Goal: Task Accomplishment & Management: Manage account settings

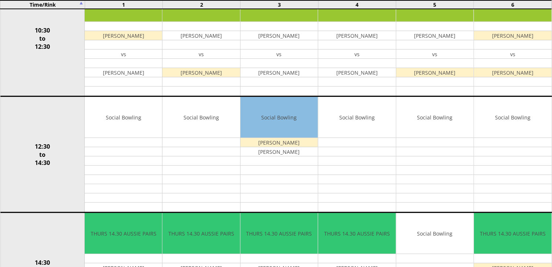
scroll to position [701, 0]
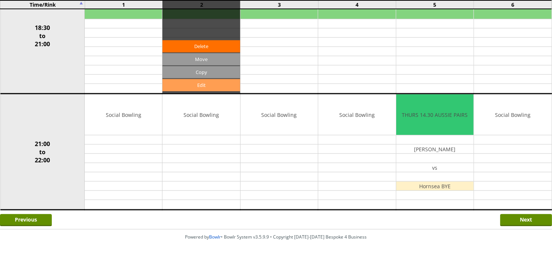
click at [201, 87] on link "Edit" at bounding box center [200, 85] width 77 height 12
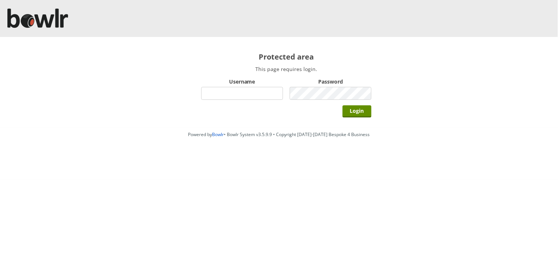
click at [201, 87] on div "Protected area This page requires login. Username Password Login" at bounding box center [286, 82] width 200 height 91
click at [213, 92] on input "Username" at bounding box center [242, 93] width 82 height 13
type input "BarRinkMonitor"
click at [343, 105] on input "Login" at bounding box center [357, 111] width 29 height 12
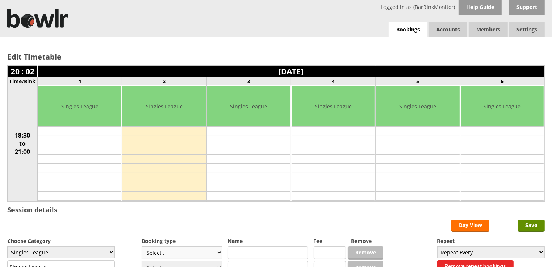
click at [219, 255] on select "Select... Club Competition (Member) Club Competition (Visitor) National (Member…" at bounding box center [182, 252] width 81 height 13
select select "1_48"
click at [142, 247] on select "Select... Club Competition (Member) Club Competition (Visitor) National (Member…" at bounding box center [182, 252] width 81 height 13
type input "4.0000"
click at [408, 31] on link "Bookings" at bounding box center [408, 29] width 38 height 15
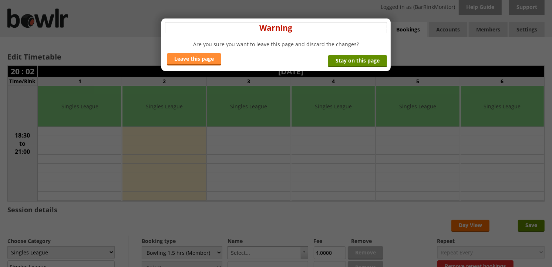
click at [198, 59] on link "Leave this page" at bounding box center [194, 59] width 54 height 12
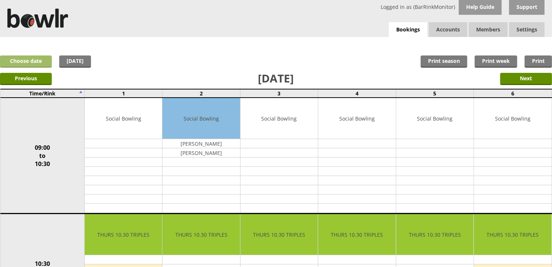
click at [40, 58] on link "Choose date" at bounding box center [26, 61] width 52 height 12
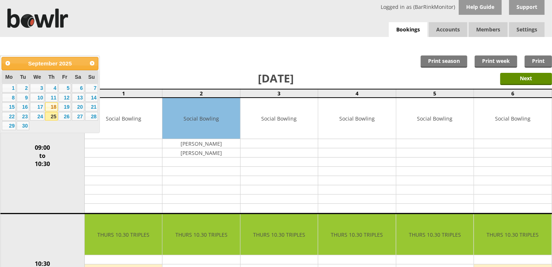
click at [52, 109] on link "18" at bounding box center [51, 106] width 13 height 9
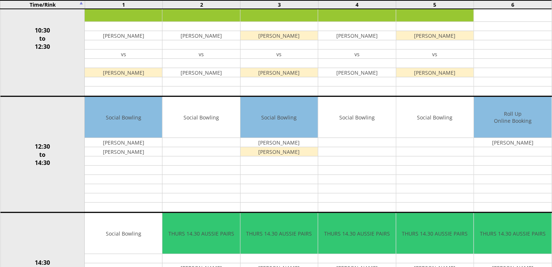
scroll to position [467, 0]
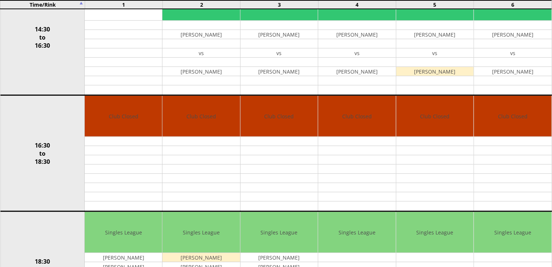
click at [193, 258] on td "[PERSON_NAME]" at bounding box center [200, 257] width 77 height 9
click at [248, 257] on td "[PERSON_NAME]" at bounding box center [278, 257] width 77 height 9
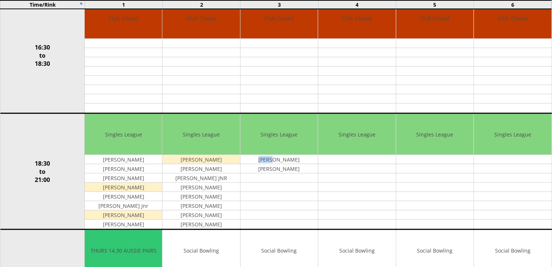
scroll to position [565, 0]
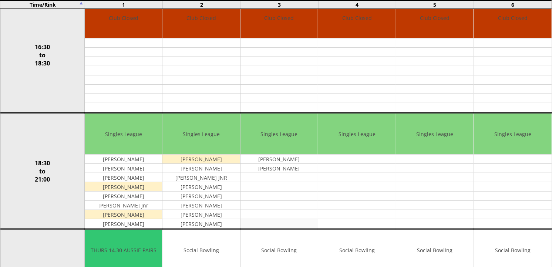
click at [282, 225] on td at bounding box center [278, 223] width 77 height 9
click at [279, 218] on tbody "Singles League [PERSON_NAME] [PERSON_NAME]" at bounding box center [278, 171] width 77 height 115
click at [279, 218] on td at bounding box center [278, 214] width 77 height 9
click at [130, 206] on td "[PERSON_NAME] Jnr" at bounding box center [123, 205] width 77 height 9
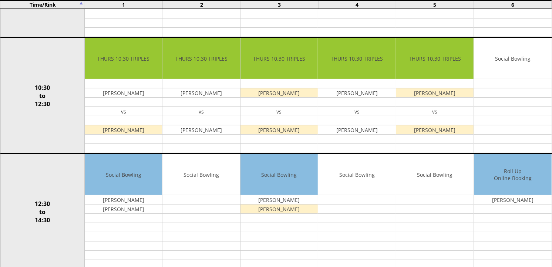
scroll to position [20, 0]
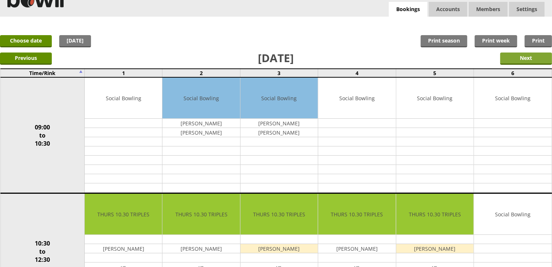
click at [526, 58] on input "Next" at bounding box center [526, 59] width 52 height 12
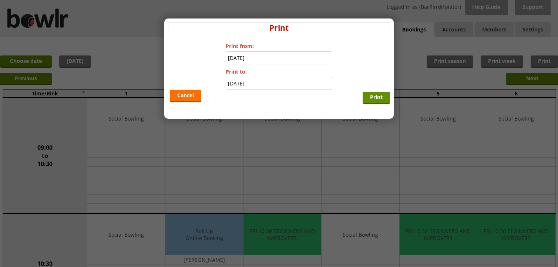
click at [526, 58] on div "x Print Print from: 19-09-2025 Print to: 19-09-2025 Cancel Print" at bounding box center [279, 133] width 558 height 267
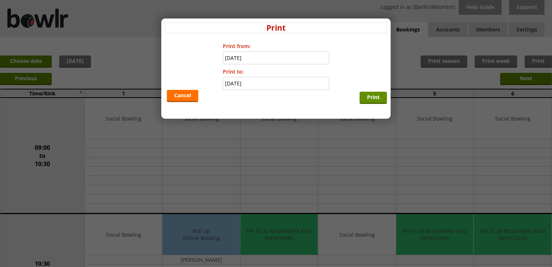
click at [526, 58] on div "x Print Print from: 19-09-2025 Print to: 19-09-2025 Cancel Print" at bounding box center [276, 133] width 552 height 267
click at [179, 95] on link "Cancel" at bounding box center [182, 96] width 31 height 12
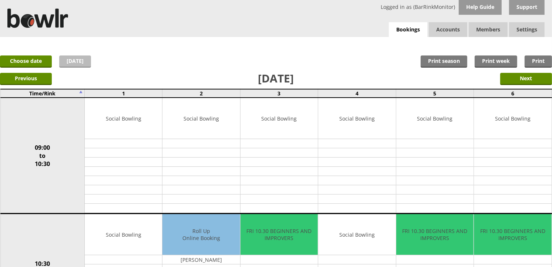
click at [85, 64] on link "Today" at bounding box center [75, 61] width 32 height 12
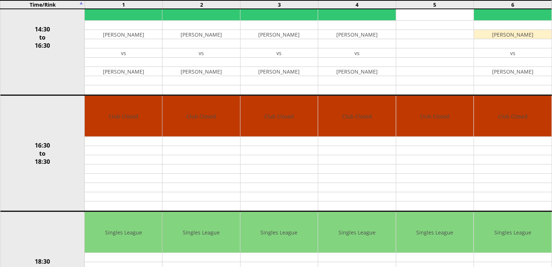
scroll to position [700, 0]
